Goal: Information Seeking & Learning: Find specific page/section

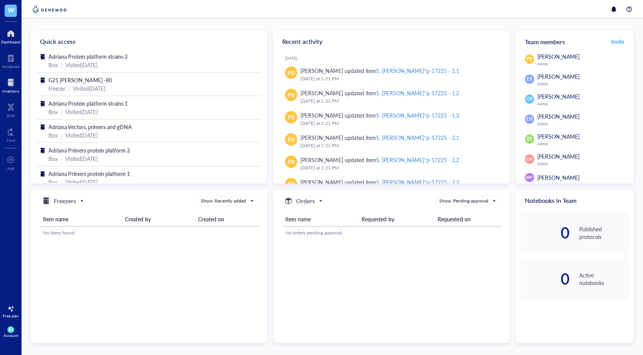
click at [11, 84] on div at bounding box center [10, 82] width 17 height 12
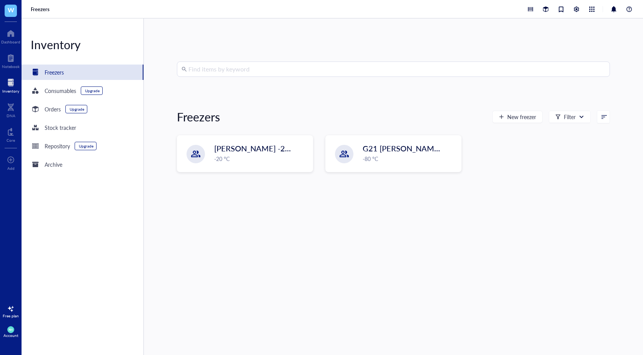
click at [279, 81] on div "Find items by keyword Freezers New freezer Filter [PERSON_NAME] -20 Archive -20…" at bounding box center [393, 186] width 433 height 251
click at [279, 76] on input "search" at bounding box center [396, 69] width 417 height 15
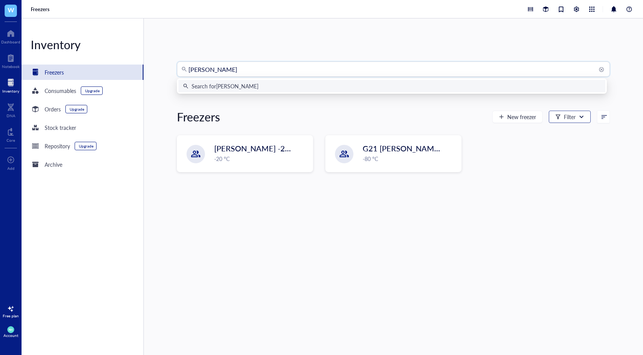
type input "[PERSON_NAME]"
click at [579, 111] on div "Filter" at bounding box center [569, 117] width 42 height 12
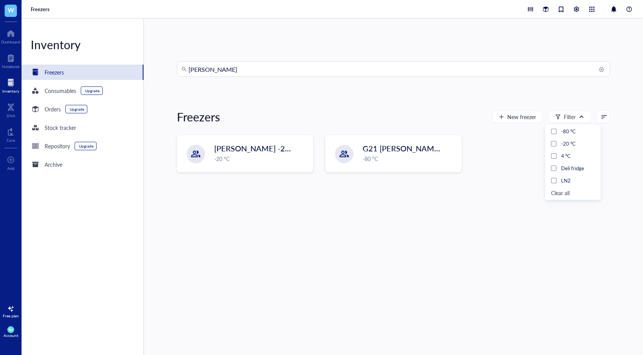
click at [531, 133] on div "[PERSON_NAME] New freezer Filter [PERSON_NAME] -20 Archive -20 °C G21 [PERSON_N…" at bounding box center [393, 186] width 433 height 251
click at [315, 62] on input "[PERSON_NAME]" at bounding box center [396, 69] width 417 height 15
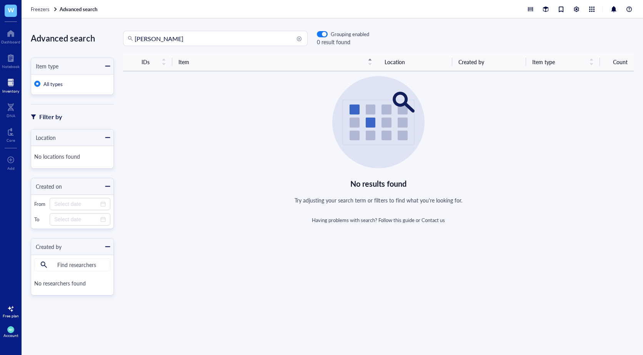
click at [154, 40] on input "[PERSON_NAME]" at bounding box center [219, 38] width 168 height 15
type input "[PERSON_NAME]"
click at [40, 84] on input "All types" at bounding box center [37, 84] width 6 height 6
click at [197, 44] on input "[PERSON_NAME]" at bounding box center [219, 38] width 168 height 15
click at [13, 38] on div at bounding box center [10, 33] width 19 height 12
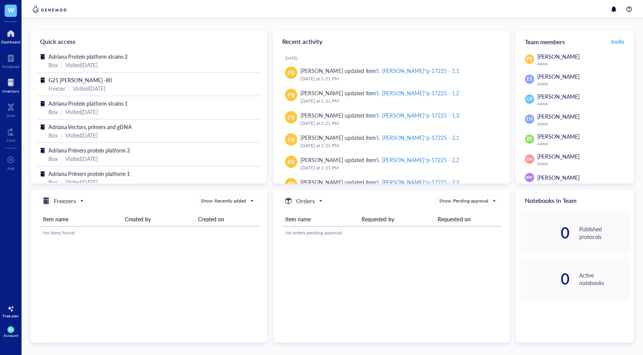
click at [8, 81] on div at bounding box center [10, 82] width 17 height 12
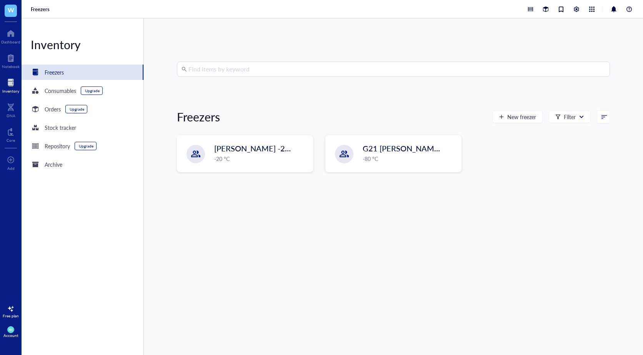
click at [215, 63] on input "search" at bounding box center [396, 69] width 417 height 15
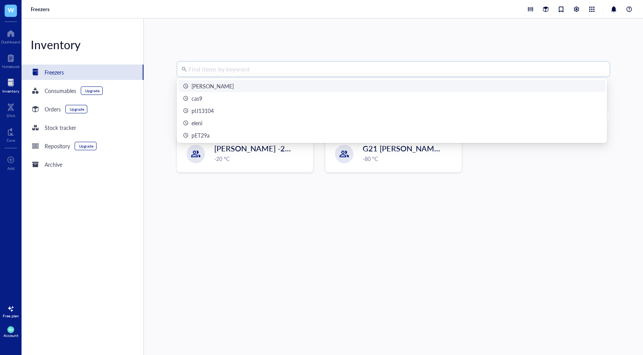
click at [208, 86] on div "[PERSON_NAME]" at bounding box center [212, 86] width 42 height 8
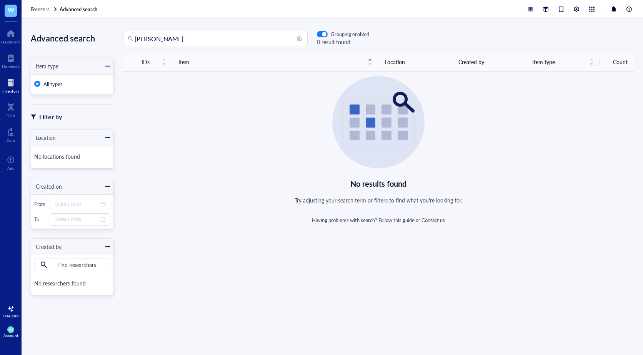
click at [37, 81] on input "All types" at bounding box center [37, 84] width 6 height 6
click at [107, 65] on div at bounding box center [107, 65] width 5 height 5
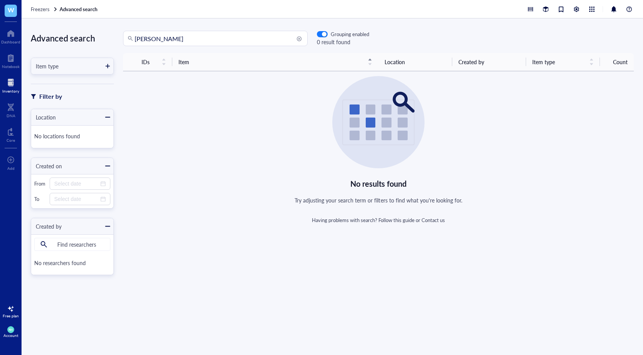
click at [107, 65] on div at bounding box center [107, 65] width 5 height 5
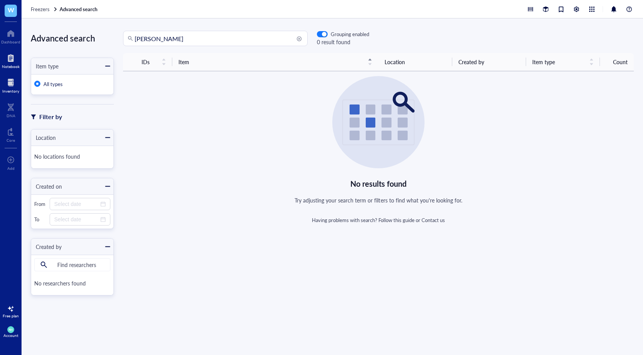
click at [14, 54] on div at bounding box center [11, 58] width 18 height 12
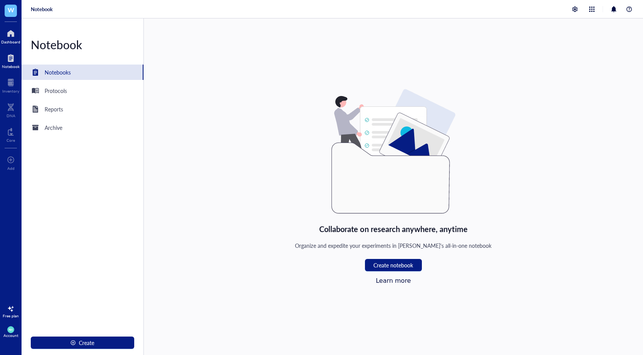
click at [10, 37] on div at bounding box center [10, 33] width 19 height 12
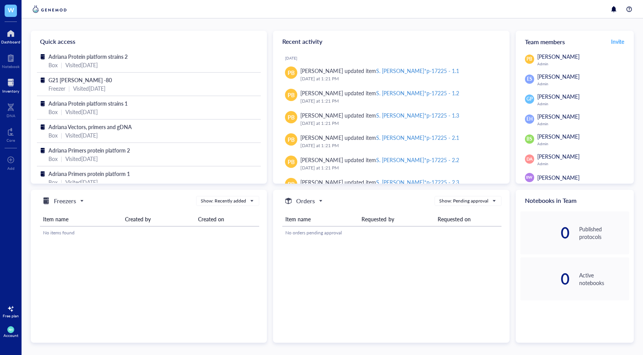
click at [17, 84] on div at bounding box center [10, 82] width 17 height 12
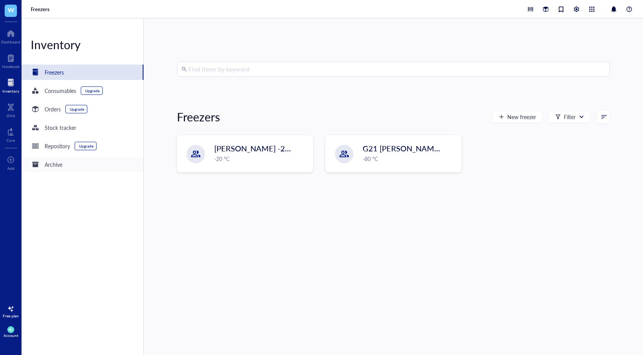
click at [53, 162] on div "Archive" at bounding box center [54, 164] width 18 height 8
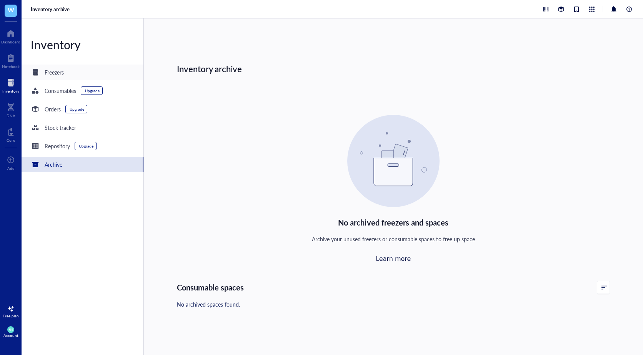
click at [53, 76] on div "Freezers" at bounding box center [54, 72] width 19 height 8
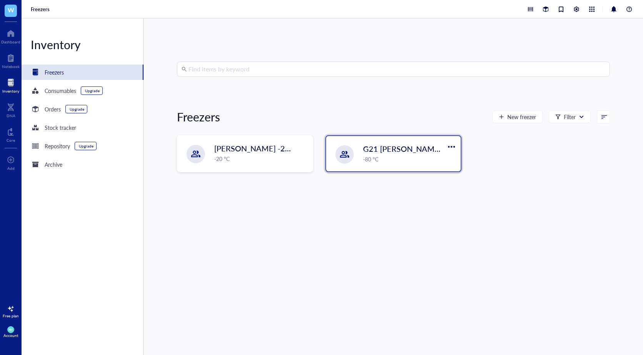
click at [374, 145] on span "G21 [PERSON_NAME] -80" at bounding box center [409, 148] width 92 height 11
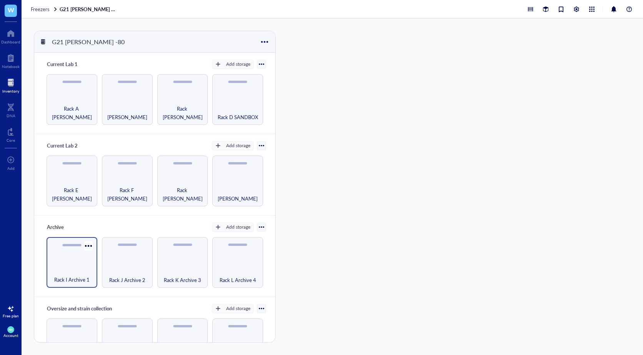
click at [65, 259] on div "Rack I Archive 1" at bounding box center [71, 262] width 51 height 51
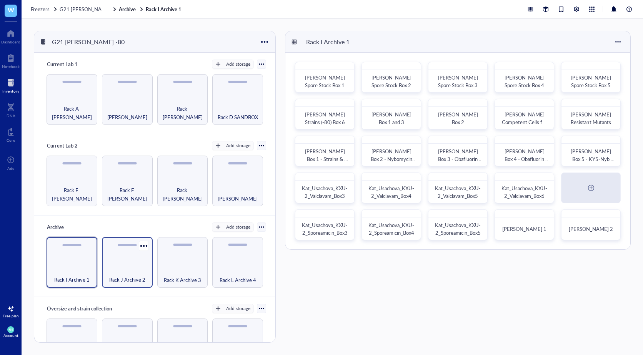
click at [122, 257] on div "Rack J Archive 2" at bounding box center [127, 262] width 51 height 51
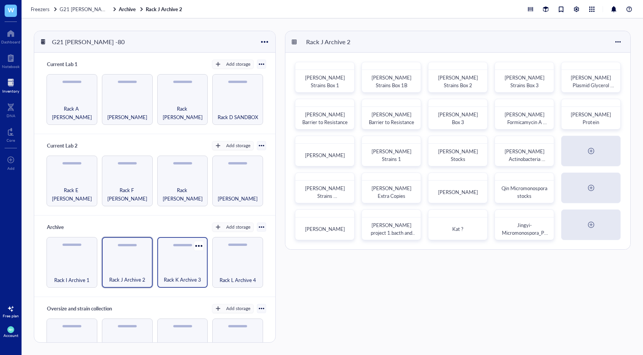
click at [184, 269] on div "Rack K Archive 3" at bounding box center [182, 275] width 43 height 17
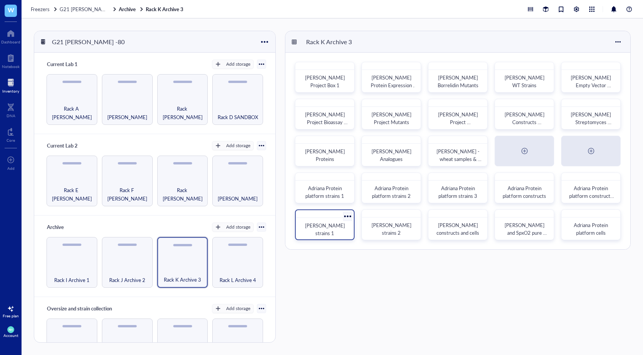
click at [337, 234] on div "[PERSON_NAME] strains 1" at bounding box center [325, 229] width 46 height 15
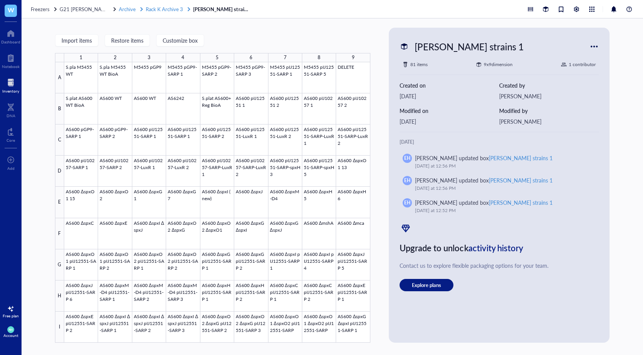
click at [158, 11] on span "Rack K Archive 3" at bounding box center [164, 8] width 37 height 7
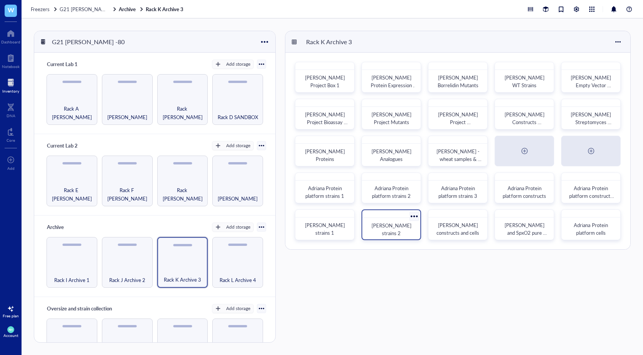
click at [390, 233] on span "[PERSON_NAME] strains 2" at bounding box center [391, 229] width 41 height 15
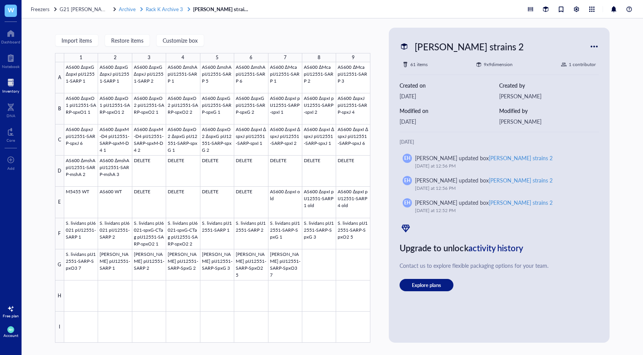
click at [155, 11] on span "Rack K Archive 3" at bounding box center [164, 8] width 37 height 7
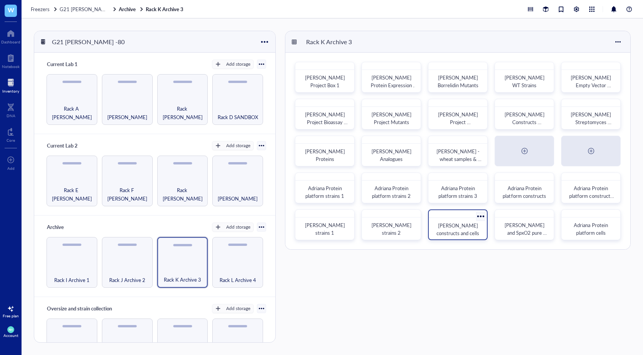
click at [462, 231] on span "[PERSON_NAME] constructs and cells" at bounding box center [457, 229] width 43 height 15
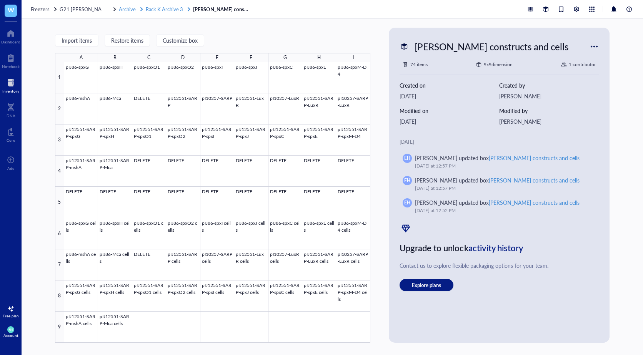
click at [162, 10] on span "Rack K Archive 3" at bounding box center [164, 8] width 37 height 7
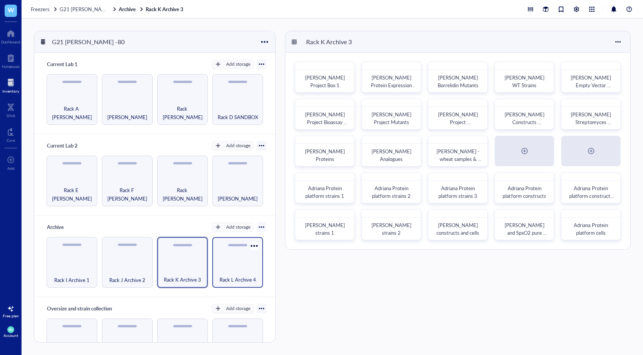
click at [229, 256] on div "Rack L Archive 4" at bounding box center [237, 262] width 51 height 51
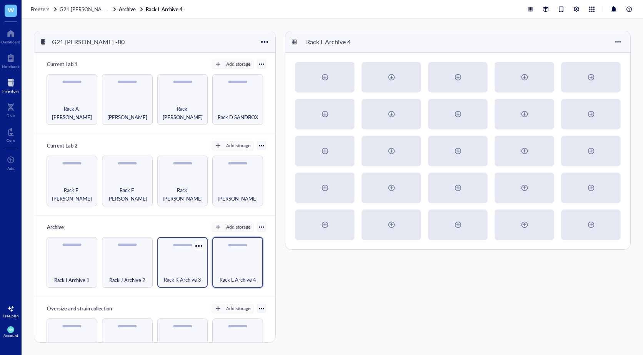
click at [188, 261] on div "Rack K Archive 3" at bounding box center [182, 262] width 51 height 51
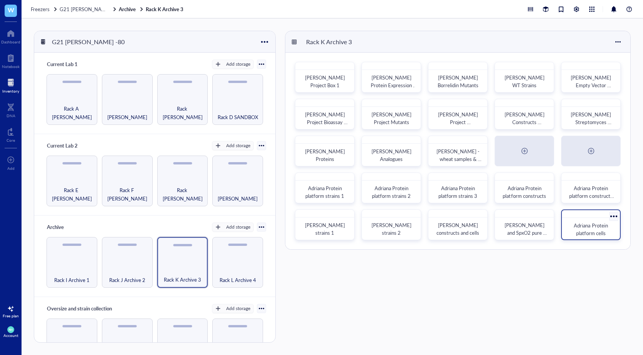
click at [612, 229] on div "Adriana Protein platform cells" at bounding box center [591, 229] width 46 height 15
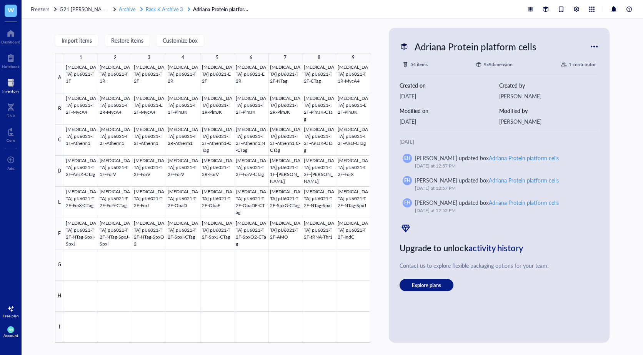
click at [160, 11] on span "Rack K Archive 3" at bounding box center [164, 8] width 37 height 7
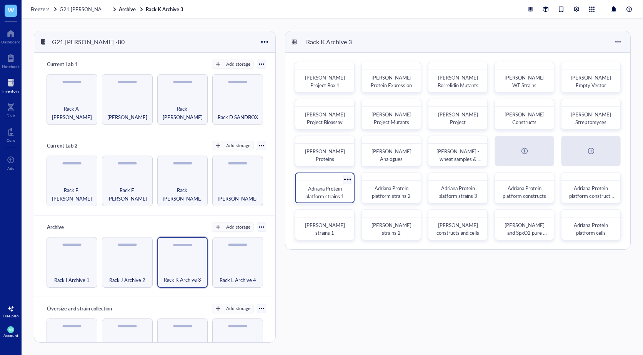
click at [328, 193] on span "Adriana Protein platform strains 1" at bounding box center [324, 192] width 39 height 15
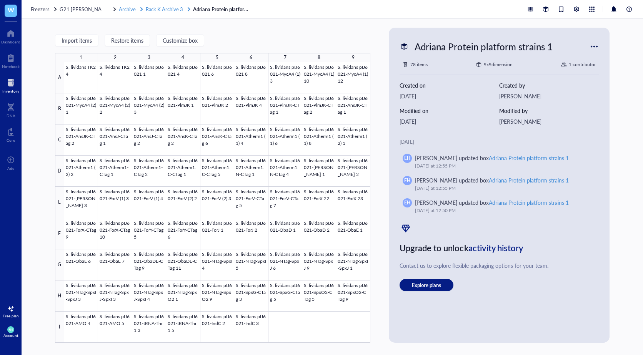
click at [162, 7] on span "Rack K Archive 3" at bounding box center [164, 8] width 37 height 7
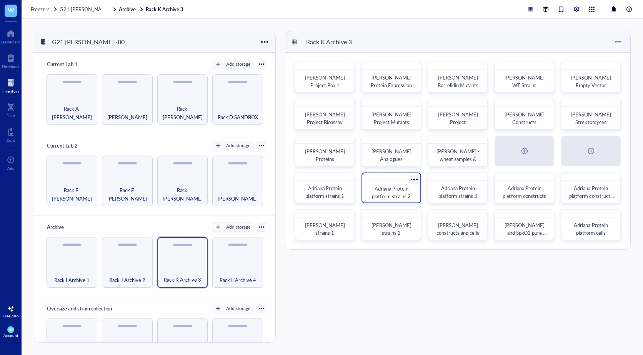
click at [394, 192] on div "Adriana Protein platform strains 2" at bounding box center [391, 192] width 46 height 15
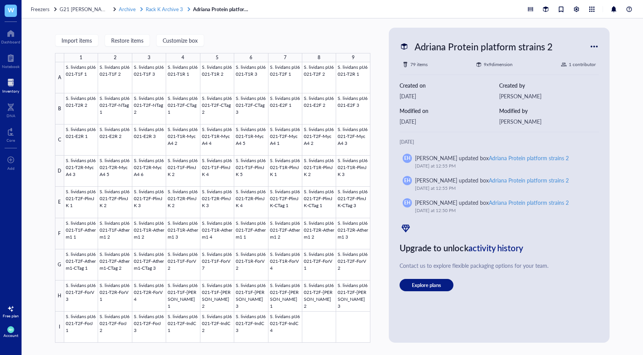
click at [164, 6] on span "Rack K Archive 3" at bounding box center [164, 8] width 37 height 7
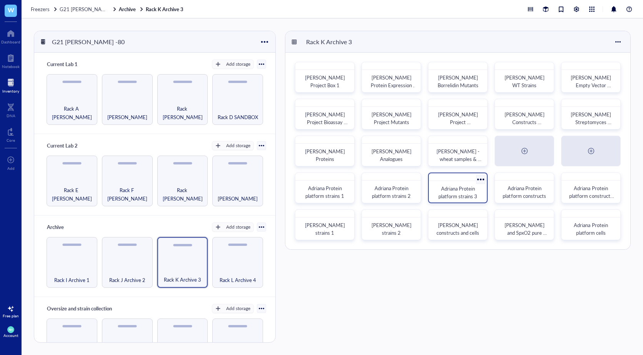
click at [469, 193] on span "Adriana Protein platform strains 3" at bounding box center [457, 192] width 39 height 15
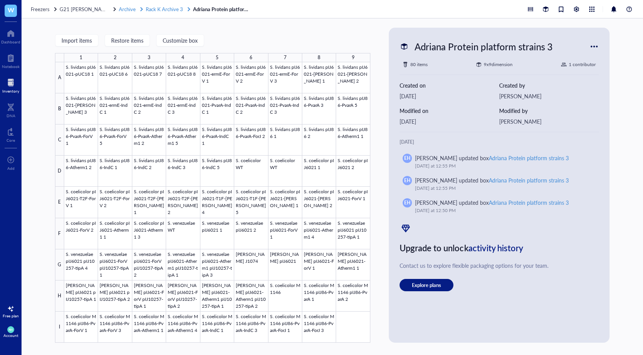
click at [158, 9] on span "Rack K Archive 3" at bounding box center [164, 8] width 37 height 7
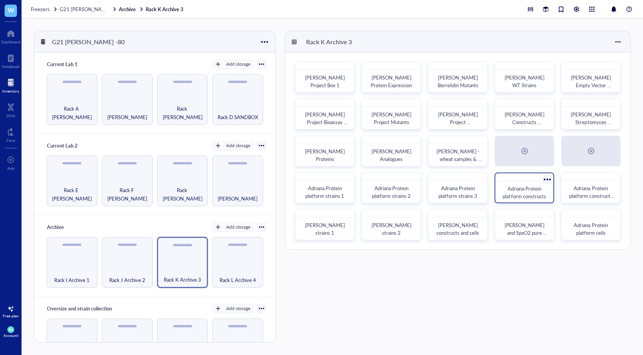
click at [527, 192] on span "Adriana Protein platform constructs" at bounding box center [523, 192] width 43 height 15
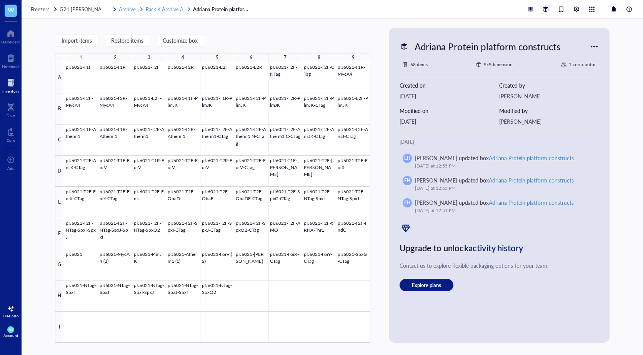
click at [163, 9] on span "Rack K Archive 3" at bounding box center [164, 8] width 37 height 7
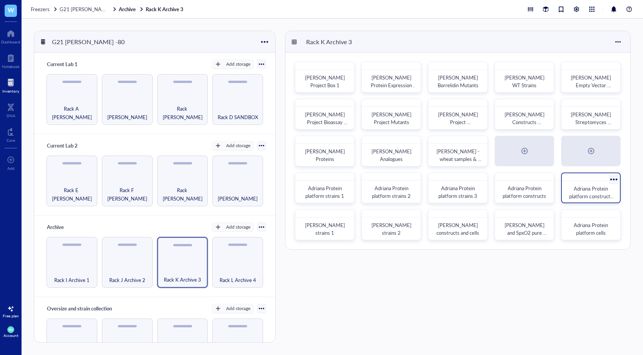
click at [595, 195] on span "Adriana Protein platform constructs 2" at bounding box center [591, 196] width 45 height 23
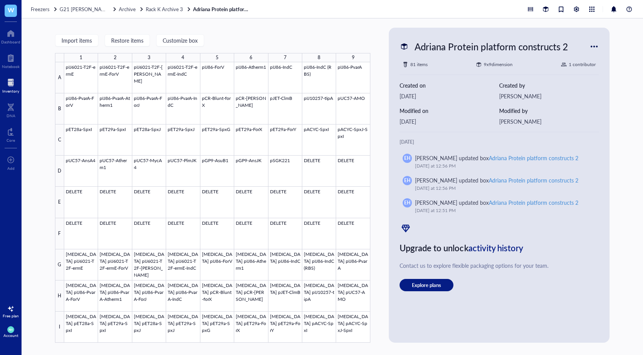
click at [167, 5] on div "Freezers G21 [PERSON_NAME] -80 Archive Rack K Archive 3 Adriana Protein platfor…" at bounding box center [332, 9] width 621 height 18
click at [160, 9] on span "Rack K Archive 3" at bounding box center [164, 8] width 37 height 7
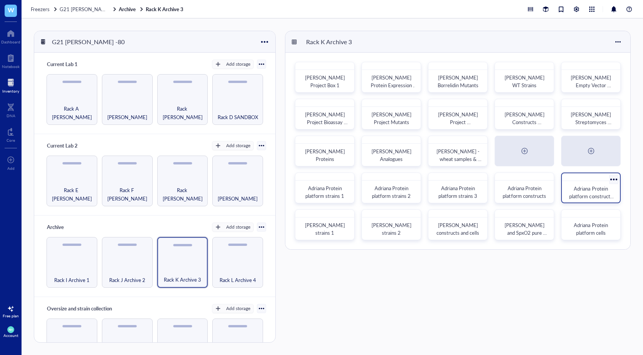
click at [594, 182] on div "Adriana Protein platform constructs 2" at bounding box center [591, 188] width 60 height 31
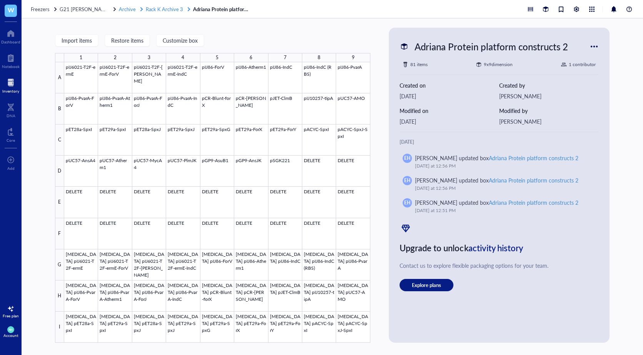
click at [152, 8] on span "Rack K Archive 3" at bounding box center [164, 8] width 37 height 7
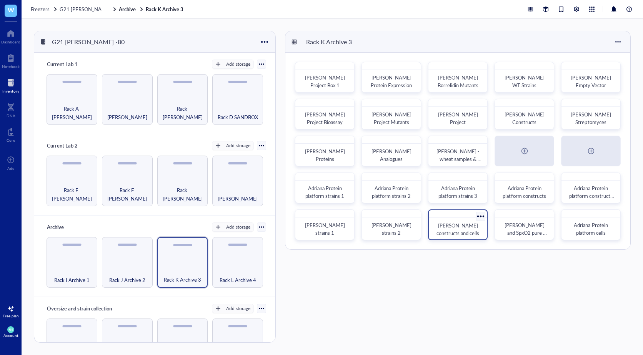
click at [459, 234] on span "[PERSON_NAME] constructs and cells" at bounding box center [457, 229] width 43 height 15
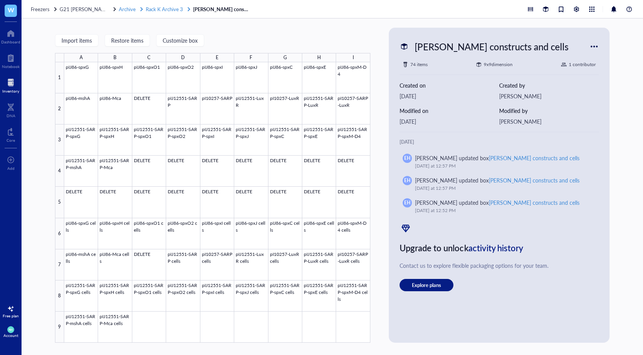
click at [170, 8] on span "Rack K Archive 3" at bounding box center [164, 8] width 37 height 7
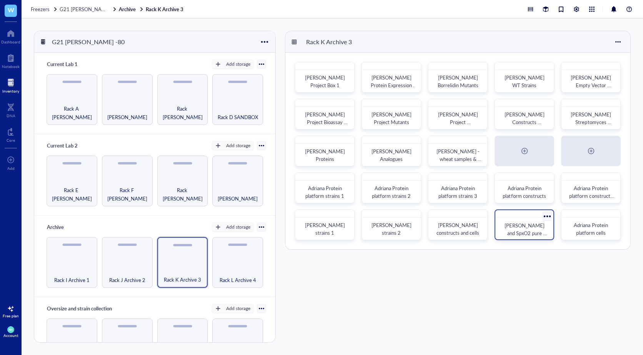
click at [536, 238] on div "[PERSON_NAME] and SpxO2 pure proteins" at bounding box center [524, 224] width 60 height 31
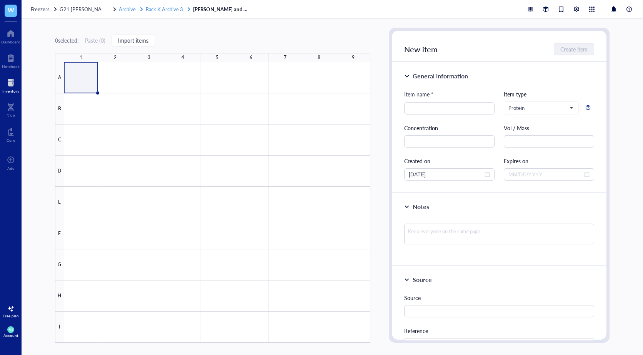
click at [173, 9] on span "Rack K Archive 3" at bounding box center [164, 8] width 37 height 7
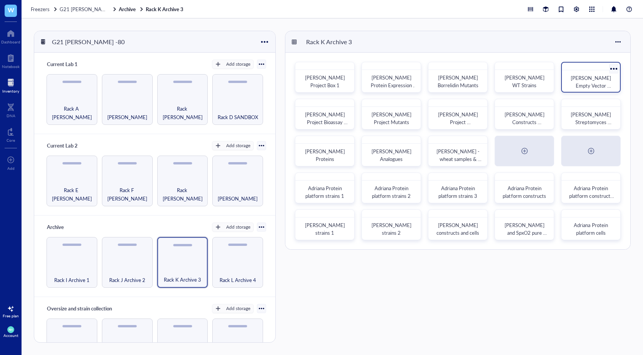
click at [596, 83] on span "[PERSON_NAME] Empty Vector Glycerols" at bounding box center [590, 85] width 41 height 23
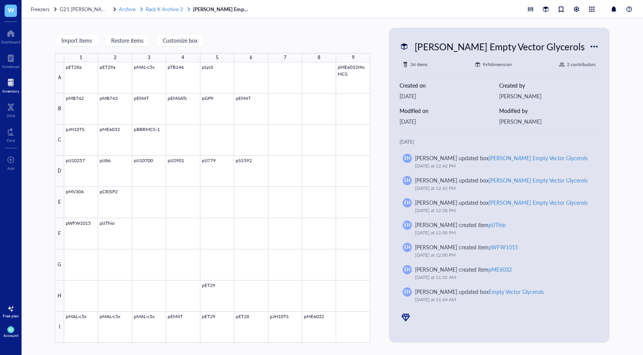
click at [153, 7] on span "Rack K Archive 3" at bounding box center [164, 8] width 37 height 7
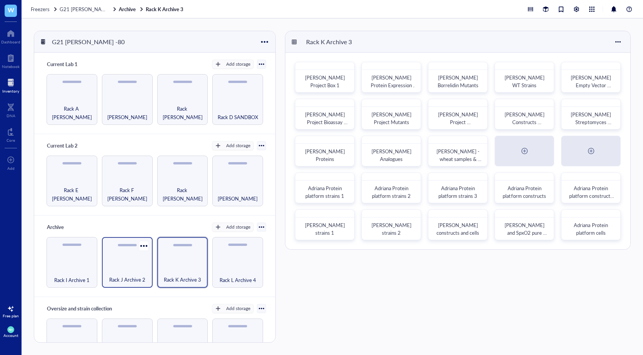
click at [136, 264] on div "Rack J Archive 2" at bounding box center [127, 262] width 51 height 51
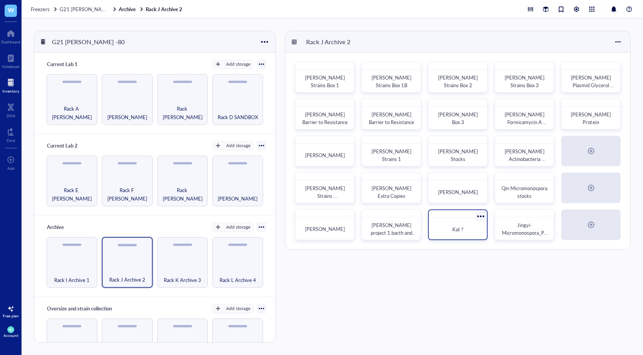
click at [442, 223] on div "Kat ?" at bounding box center [458, 229] width 52 height 17
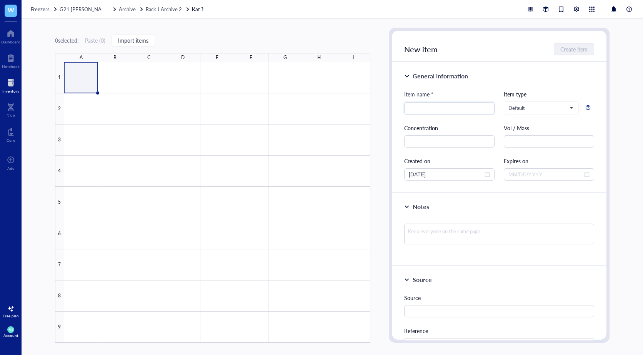
drag, startPoint x: 161, startPoint y: 8, endPoint x: 185, endPoint y: 18, distance: 26.0
click at [161, 8] on span "Rack J Archive 2" at bounding box center [164, 8] width 36 height 7
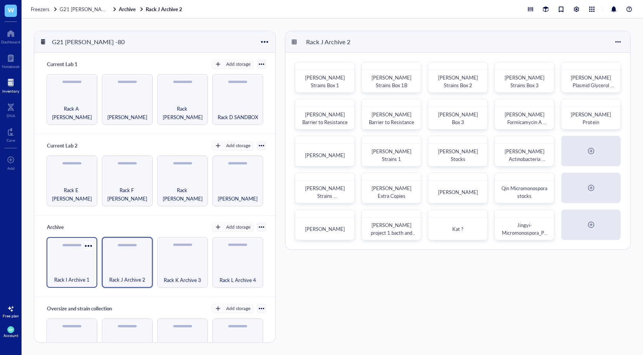
click at [72, 267] on div "Rack I Archive 1" at bounding box center [71, 275] width 43 height 17
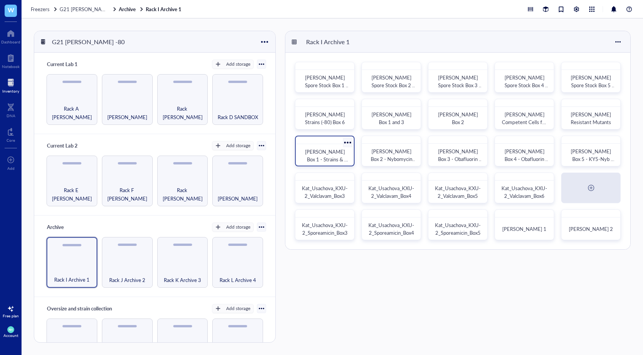
click at [332, 152] on span "[PERSON_NAME] Box 1 - Strains & Plasmids" at bounding box center [326, 159] width 43 height 23
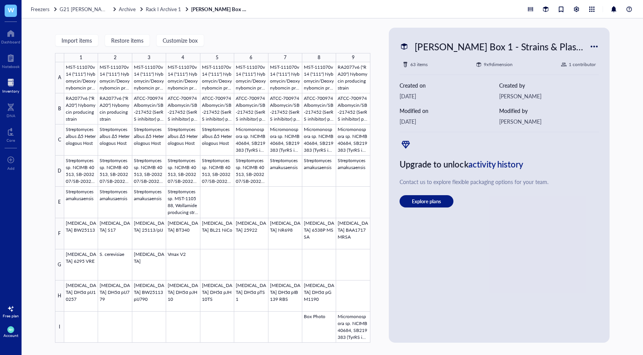
click at [155, 3] on div "Freezers G21 [PERSON_NAME] -80 Archive Rack I Archive 1 [PERSON_NAME] Box 1 - S…" at bounding box center [332, 9] width 621 height 18
click at [152, 8] on span "Rack I Archive 1" at bounding box center [163, 8] width 35 height 7
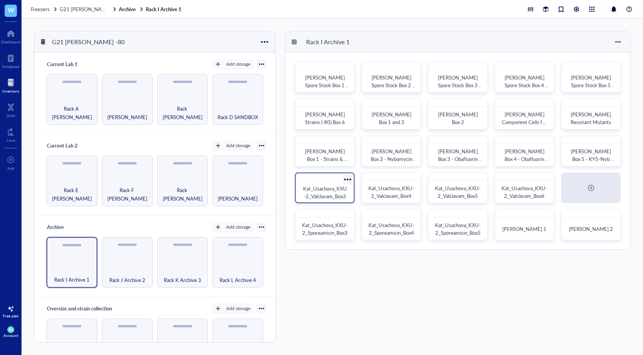
click at [319, 195] on span "Kat_Usachova_KXU-2_Valclavam_Box3" at bounding box center [325, 192] width 44 height 15
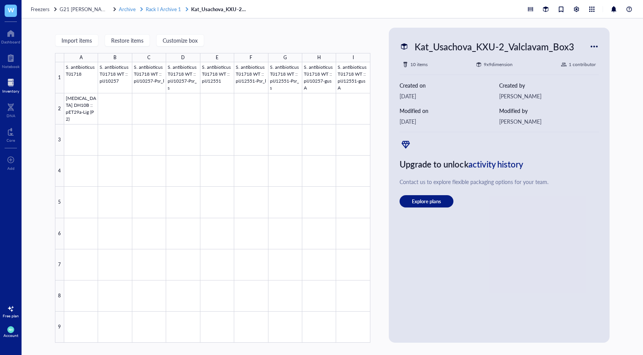
click at [155, 11] on span "Rack I Archive 1" at bounding box center [163, 8] width 35 height 7
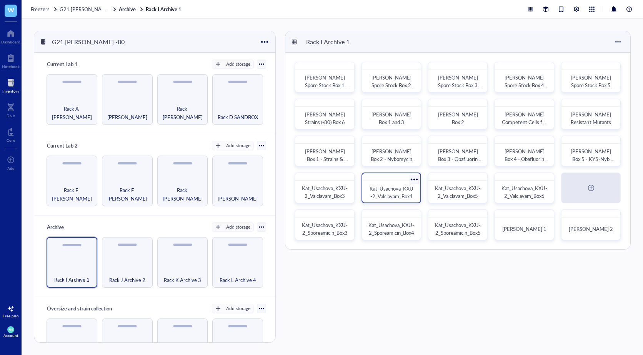
click at [407, 193] on span "Kat_Usachova_KXU-2_Valclavam_Box4" at bounding box center [391, 192] width 44 height 15
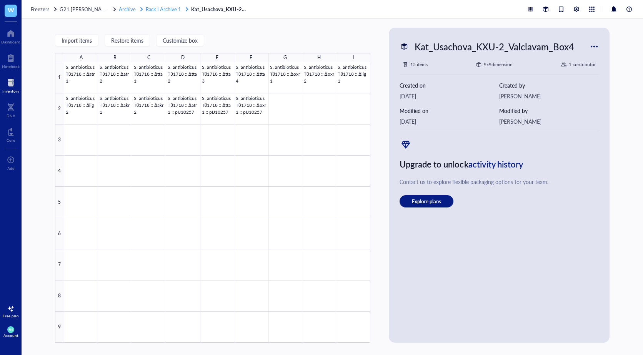
click at [165, 8] on span "Rack I Archive 1" at bounding box center [163, 8] width 35 height 7
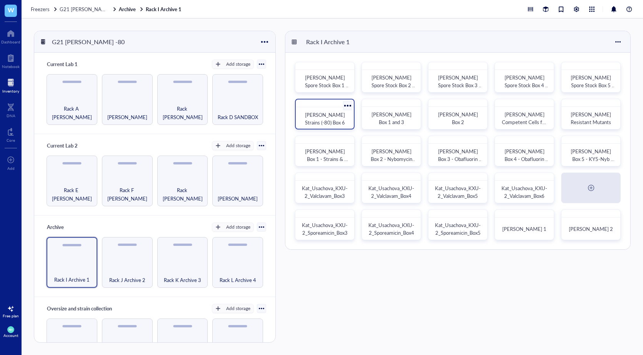
click at [333, 115] on span "[PERSON_NAME] Strains (-80) Box 6" at bounding box center [325, 118] width 41 height 15
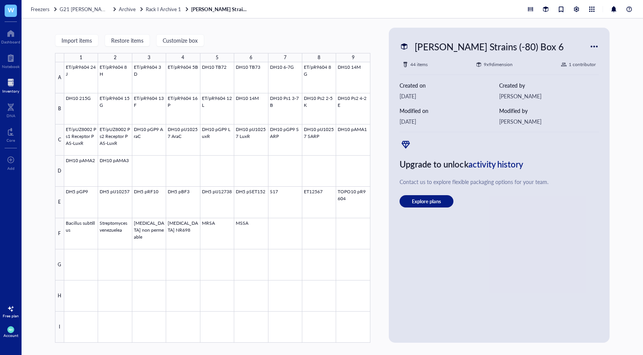
drag, startPoint x: 161, startPoint y: 12, endPoint x: 178, endPoint y: 13, distance: 17.0
click at [161, 12] on span "Rack I Archive 1" at bounding box center [163, 8] width 35 height 7
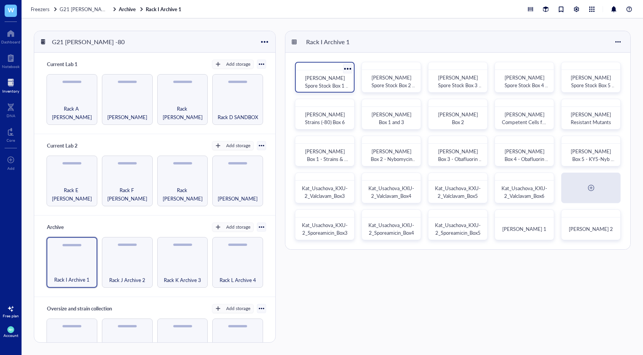
click at [343, 80] on span "[PERSON_NAME] Spore Stock Box 1 (-80)" at bounding box center [327, 85] width 45 height 23
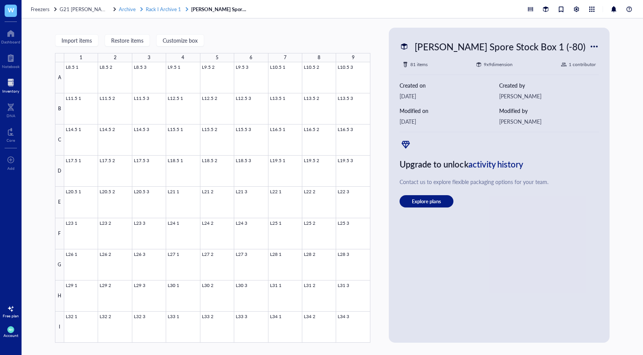
click at [167, 10] on span "Rack I Archive 1" at bounding box center [163, 8] width 35 height 7
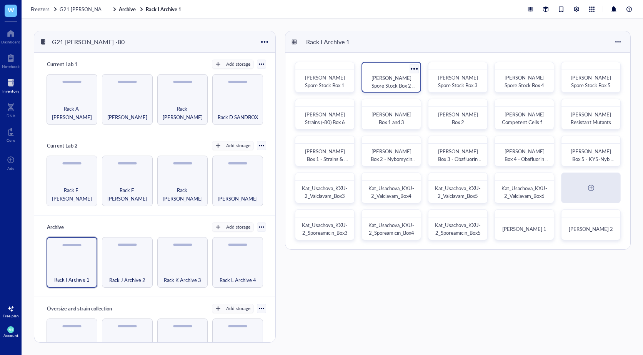
click at [392, 72] on div "[PERSON_NAME] Spore Stock Box 2 (-80)" at bounding box center [391, 77] width 60 height 31
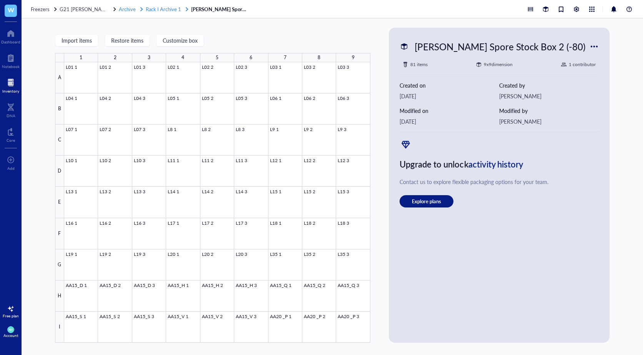
click at [158, 10] on span "Rack I Archive 1" at bounding box center [163, 8] width 35 height 7
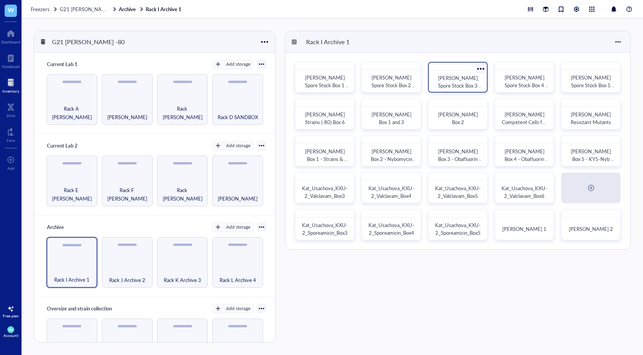
click at [456, 83] on span "[PERSON_NAME] Spore Stock Box 3 (-80)" at bounding box center [460, 85] width 45 height 23
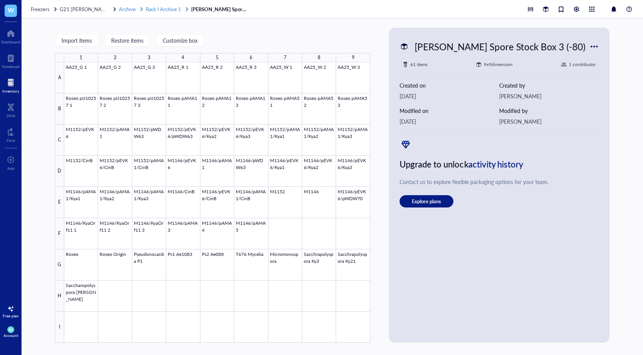
click at [169, 12] on span "Rack I Archive 1" at bounding box center [163, 8] width 35 height 7
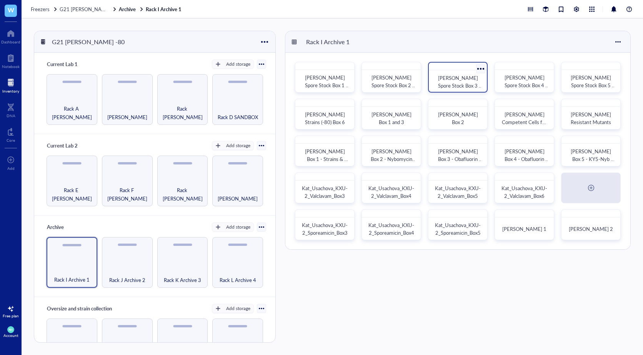
click at [472, 82] on span "[PERSON_NAME] Spore Stock Box 3 (-80)" at bounding box center [460, 85] width 45 height 23
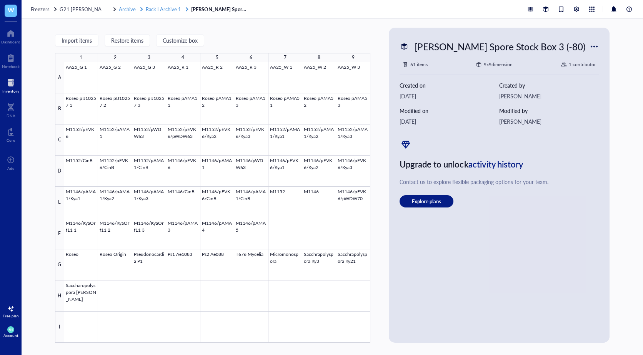
click at [149, 12] on span "Rack I Archive 1" at bounding box center [163, 8] width 35 height 7
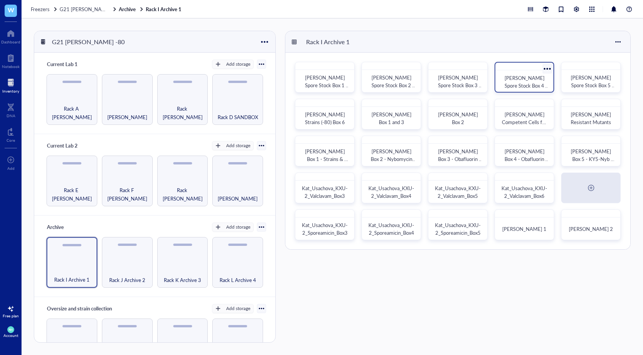
click at [542, 85] on span "[PERSON_NAME] Spore Stock Box 4 (-80)" at bounding box center [526, 85] width 45 height 23
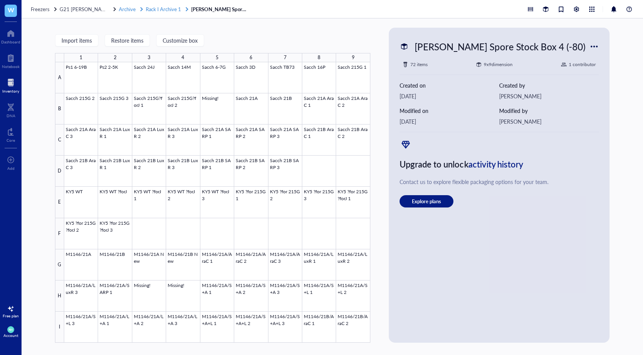
click at [156, 9] on span "Rack I Archive 1" at bounding box center [163, 8] width 35 height 7
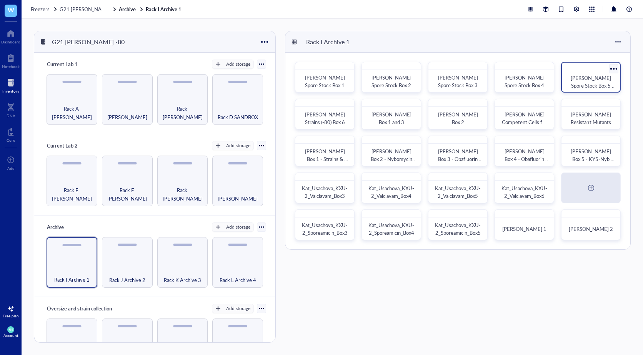
click at [605, 85] on span "[PERSON_NAME] Spore Stock Box 5 (-80)" at bounding box center [592, 85] width 45 height 23
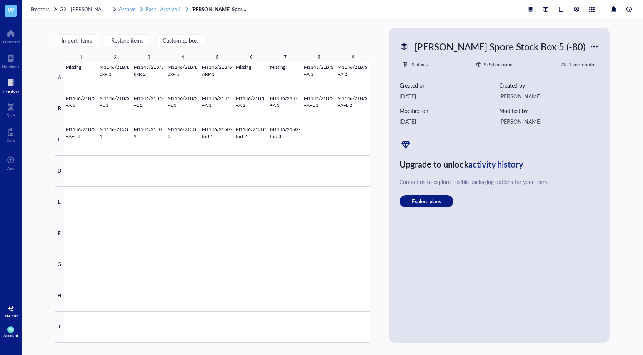
click at [164, 10] on span "Rack I Archive 1" at bounding box center [163, 8] width 35 height 7
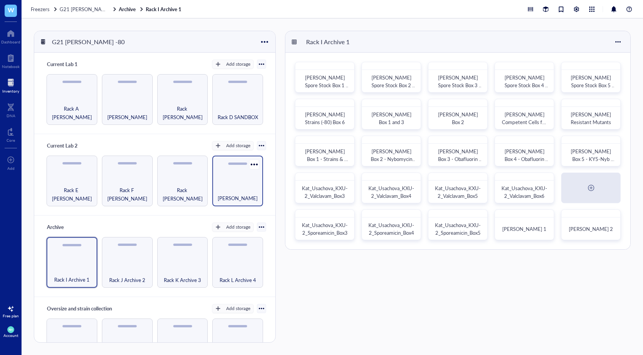
click at [240, 194] on span "[PERSON_NAME]" at bounding box center [238, 198] width 40 height 8
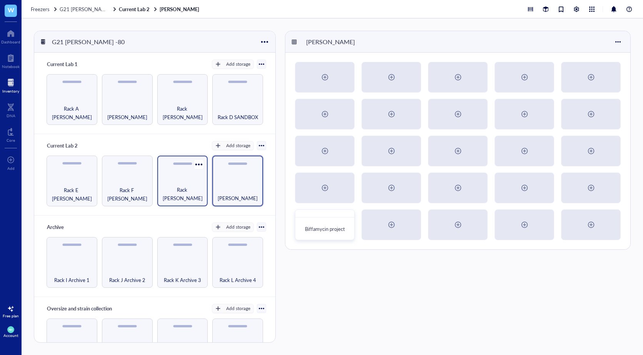
click at [180, 191] on div "Rack [PERSON_NAME]" at bounding box center [182, 194] width 43 height 17
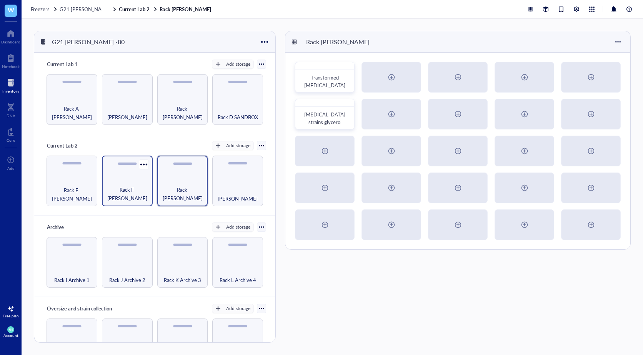
click at [133, 189] on div "Rack F [PERSON_NAME]" at bounding box center [127, 194] width 43 height 17
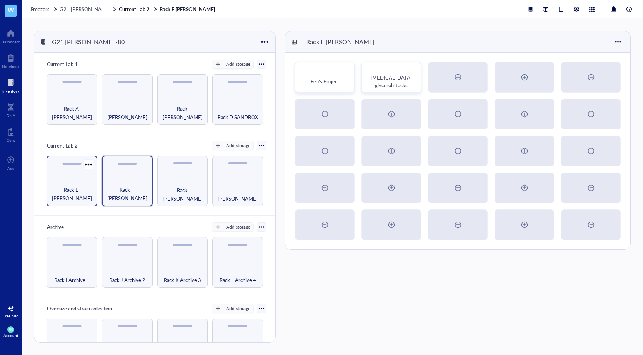
click at [88, 188] on div "Rack E [PERSON_NAME]" at bounding box center [71, 194] width 43 height 17
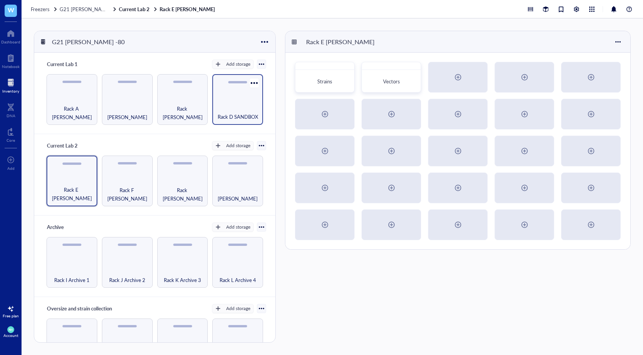
click at [234, 98] on div "Rack D SANDBOX" at bounding box center [237, 99] width 51 height 51
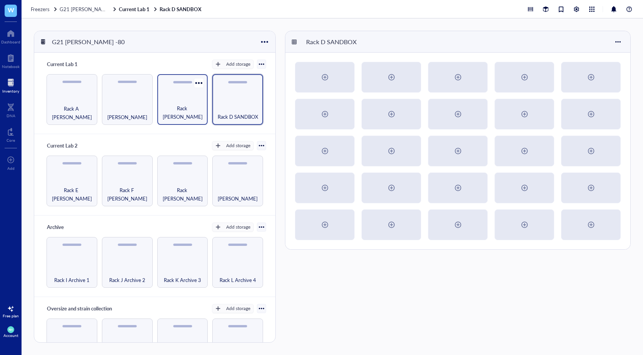
click at [183, 104] on div "Rack [PERSON_NAME]" at bounding box center [182, 112] width 43 height 17
